Goal: Find contact information: Find contact information

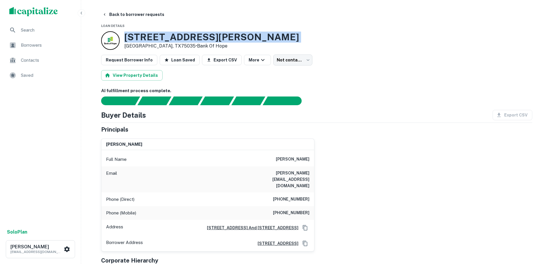
click at [201, 42] on h3 "[STREET_ADDRESS][PERSON_NAME]" at bounding box center [211, 37] width 175 height 11
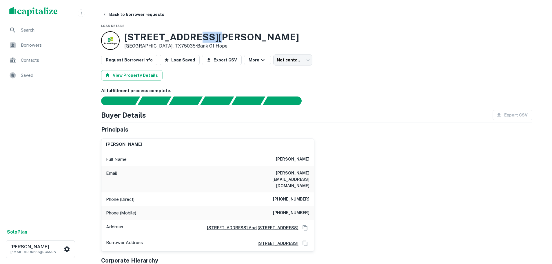
click at [201, 42] on h3 "[STREET_ADDRESS][PERSON_NAME]" at bounding box center [211, 37] width 175 height 11
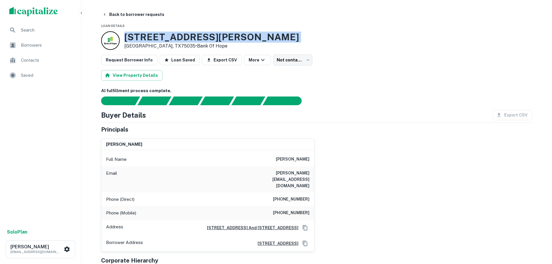
click at [201, 42] on h3 "[STREET_ADDRESS][PERSON_NAME]" at bounding box center [211, 37] width 175 height 11
drag, startPoint x: 520, startPoint y: 155, endPoint x: 715, endPoint y: 145, distance: 196.0
click at [552, 145] on html "Search Borrowers Contacts Saved Solo Plan [PERSON_NAME] [EMAIL_ADDRESS][DOMAIN_…" at bounding box center [276, 132] width 552 height 264
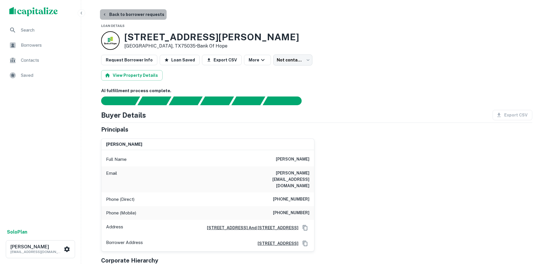
click at [148, 12] on button "Back to borrower requests" at bounding box center [133, 14] width 67 height 10
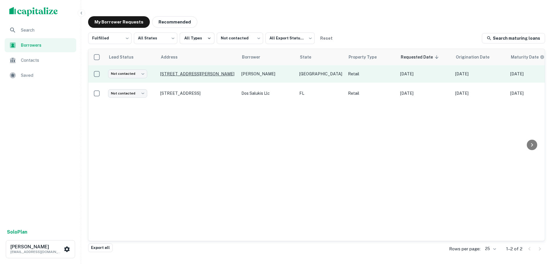
click at [207, 74] on p "[STREET_ADDRESS][PERSON_NAME]" at bounding box center [197, 73] width 75 height 5
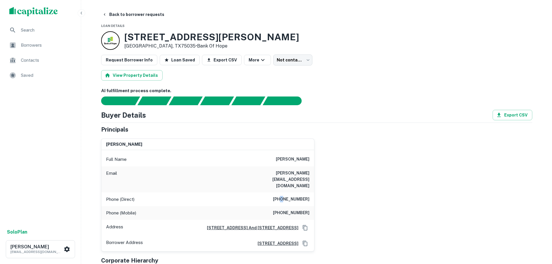
drag, startPoint x: 288, startPoint y: 191, endPoint x: 289, endPoint y: 186, distance: 4.9
click at [288, 192] on div "Phone (Direct) [PHONE_NUMBER]" at bounding box center [207, 199] width 213 height 14
click at [290, 192] on div "Phone (Direct) [PHONE_NUMBER]" at bounding box center [207, 199] width 213 height 14
click at [289, 196] on h6 "[PHONE_NUMBER]" at bounding box center [291, 199] width 36 height 7
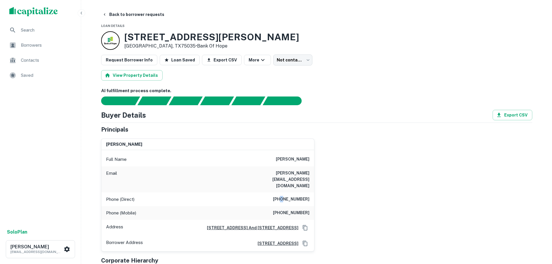
click at [290, 196] on h6 "[PHONE_NUMBER]" at bounding box center [291, 199] width 36 height 7
copy h6 "[PHONE_NUMBER]"
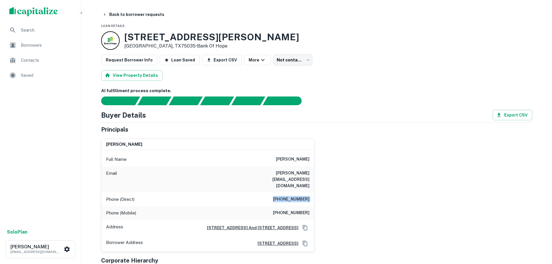
click at [312, 206] on div "Phone (Mobile) [PHONE_NUMBER]" at bounding box center [207, 213] width 213 height 14
click at [301, 209] on h6 "[PHONE_NUMBER]" at bounding box center [291, 212] width 36 height 7
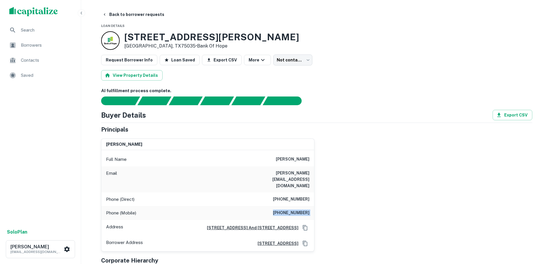
copy h6 "[PHONE_NUMBER]"
click at [148, 13] on button "Back to borrower requests" at bounding box center [133, 14] width 67 height 10
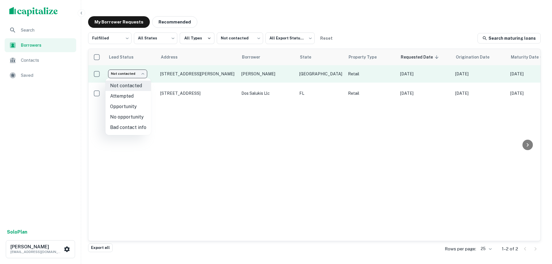
click at [130, 74] on body "Search Borrowers Contacts Saved Solo Plan [PERSON_NAME] [EMAIL_ADDRESS][DOMAIN_…" at bounding box center [276, 132] width 552 height 264
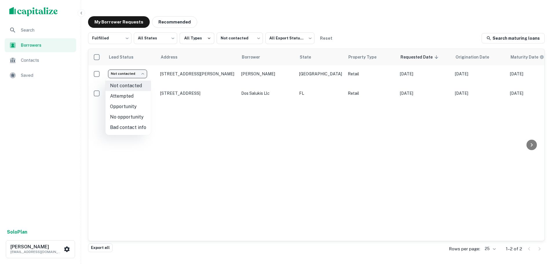
click at [178, 121] on div at bounding box center [278, 132] width 556 height 264
